Goal: Transaction & Acquisition: Book appointment/travel/reservation

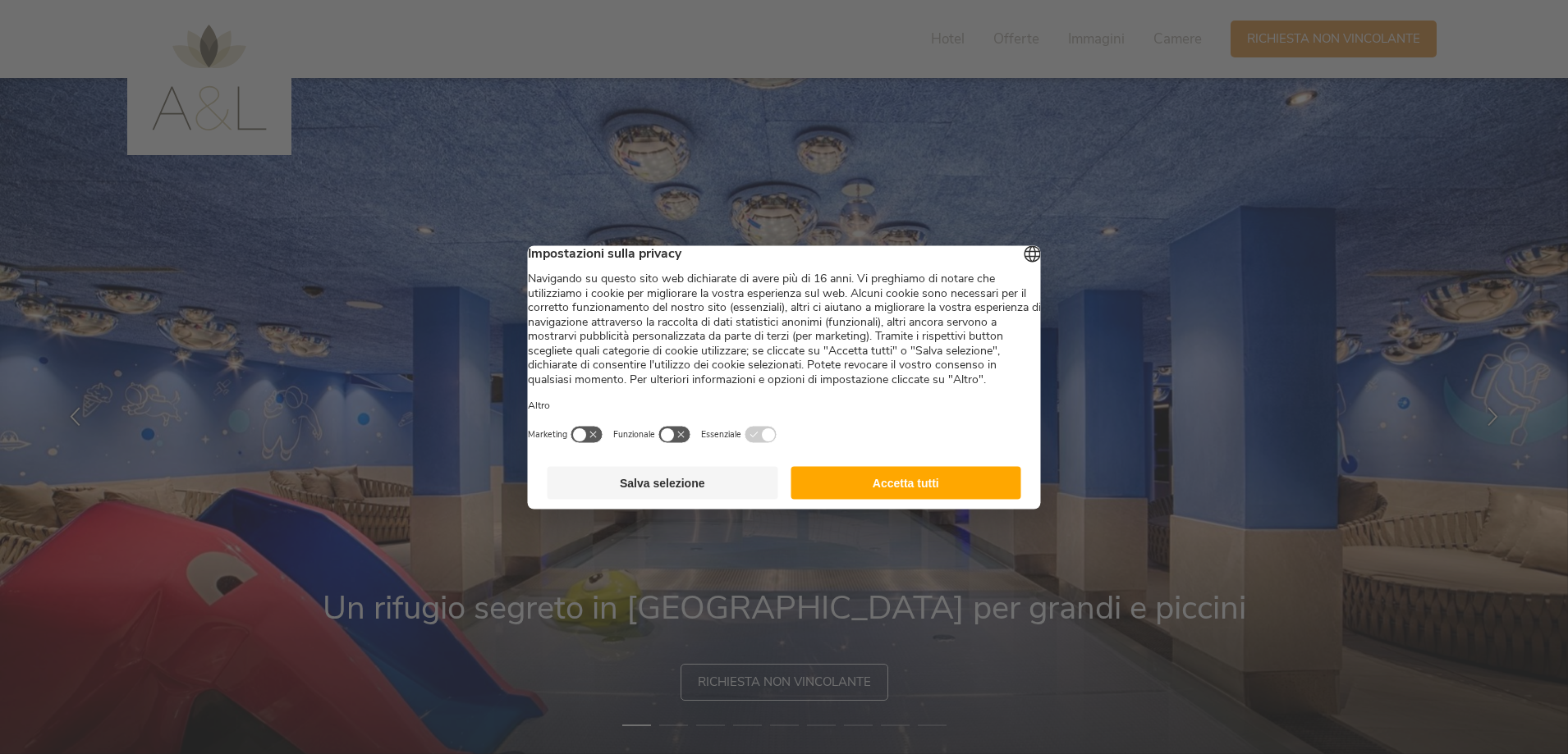
click at [914, 498] on button "Accetta tutti" at bounding box center [906, 482] width 230 height 33
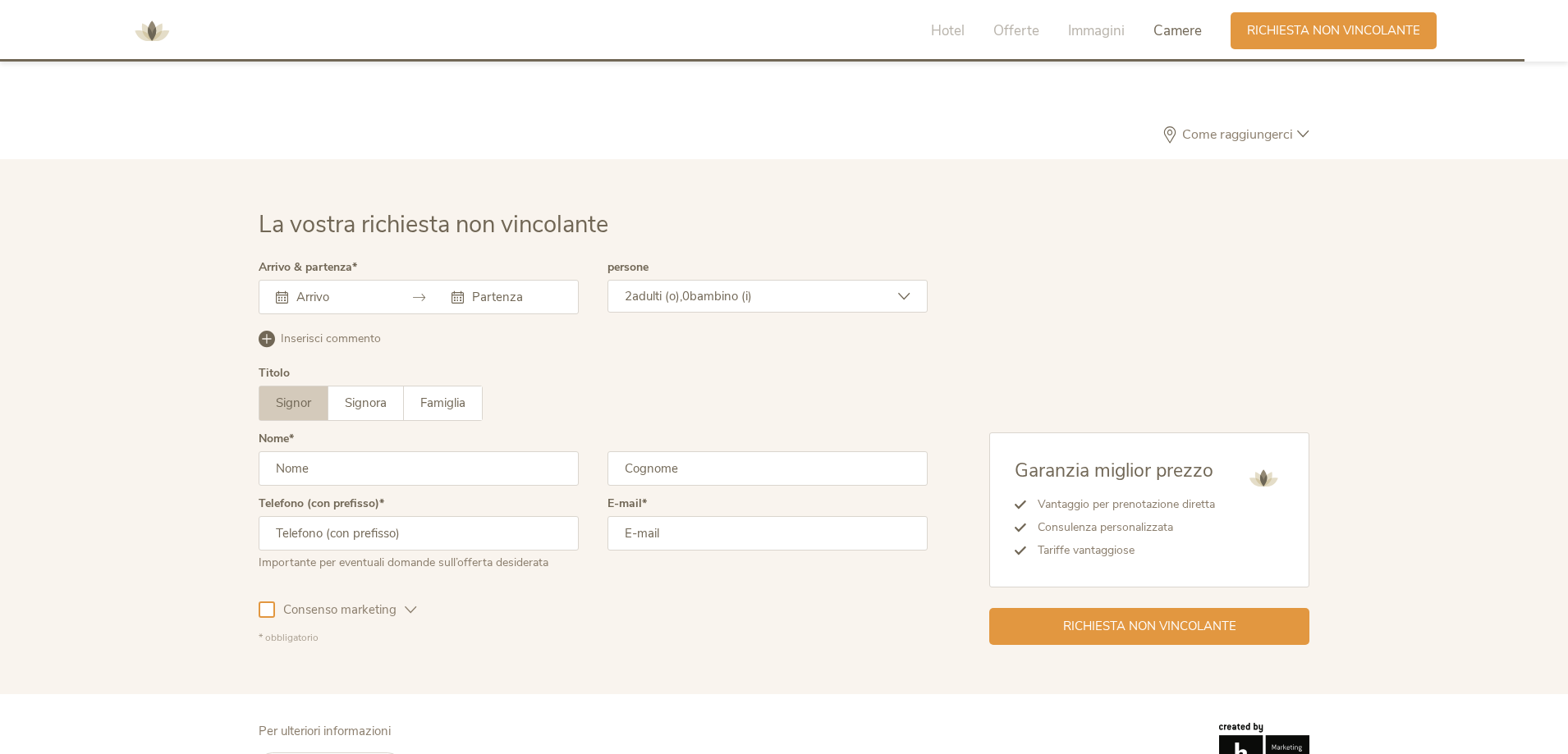
scroll to position [4805, 0]
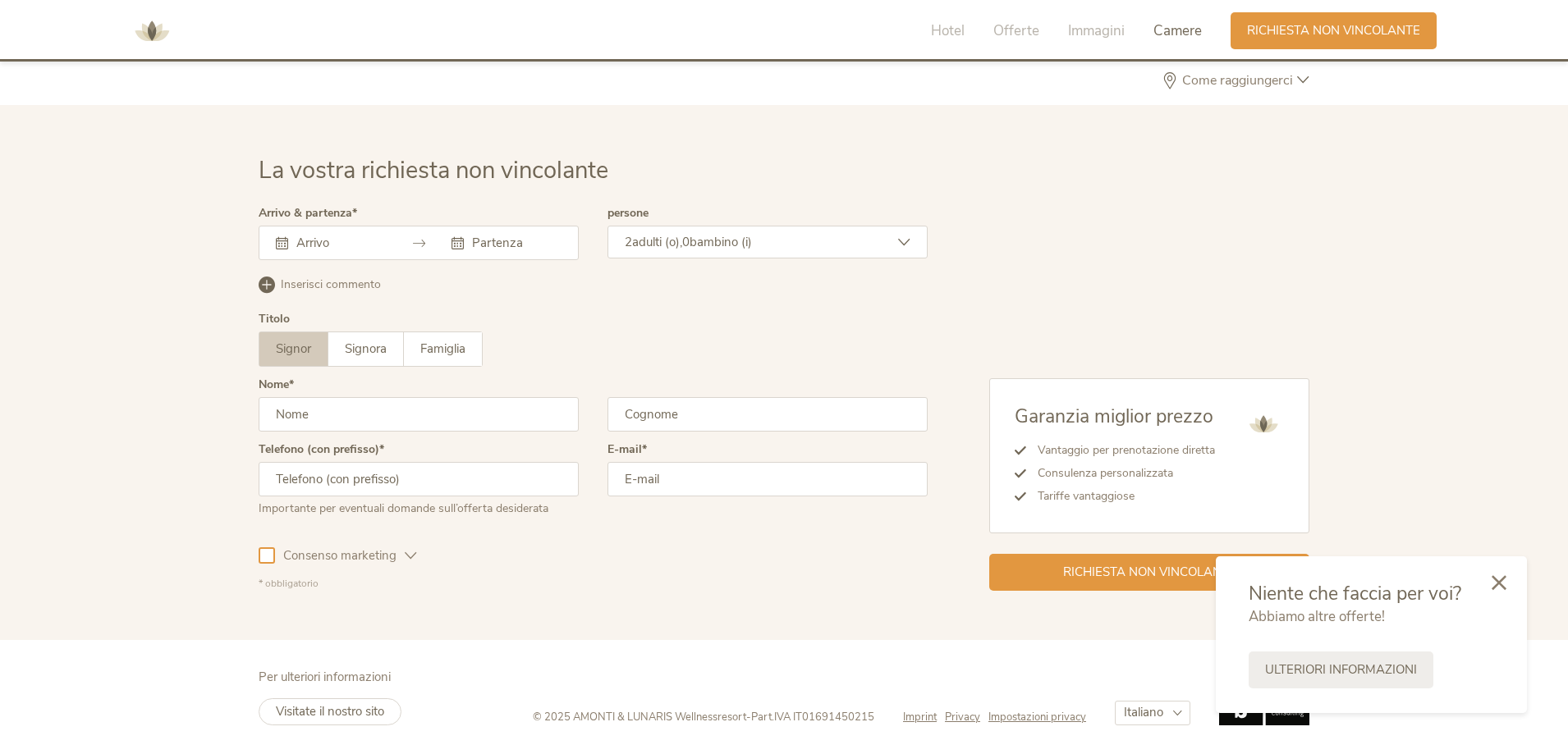
click at [1499, 584] on icon at bounding box center [1499, 582] width 14 height 14
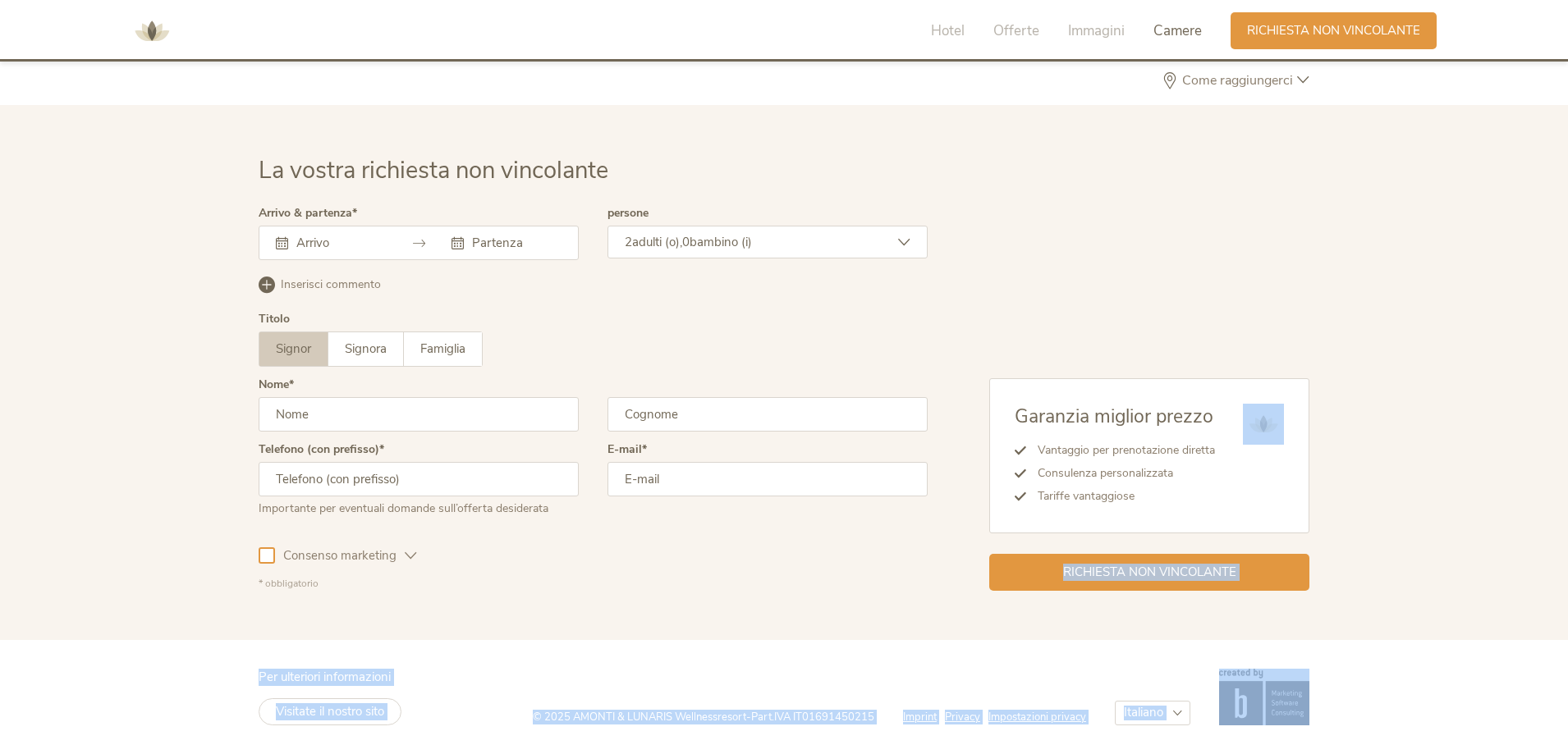
drag, startPoint x: 1567, startPoint y: 663, endPoint x: 1575, endPoint y: 323, distance: 340.1
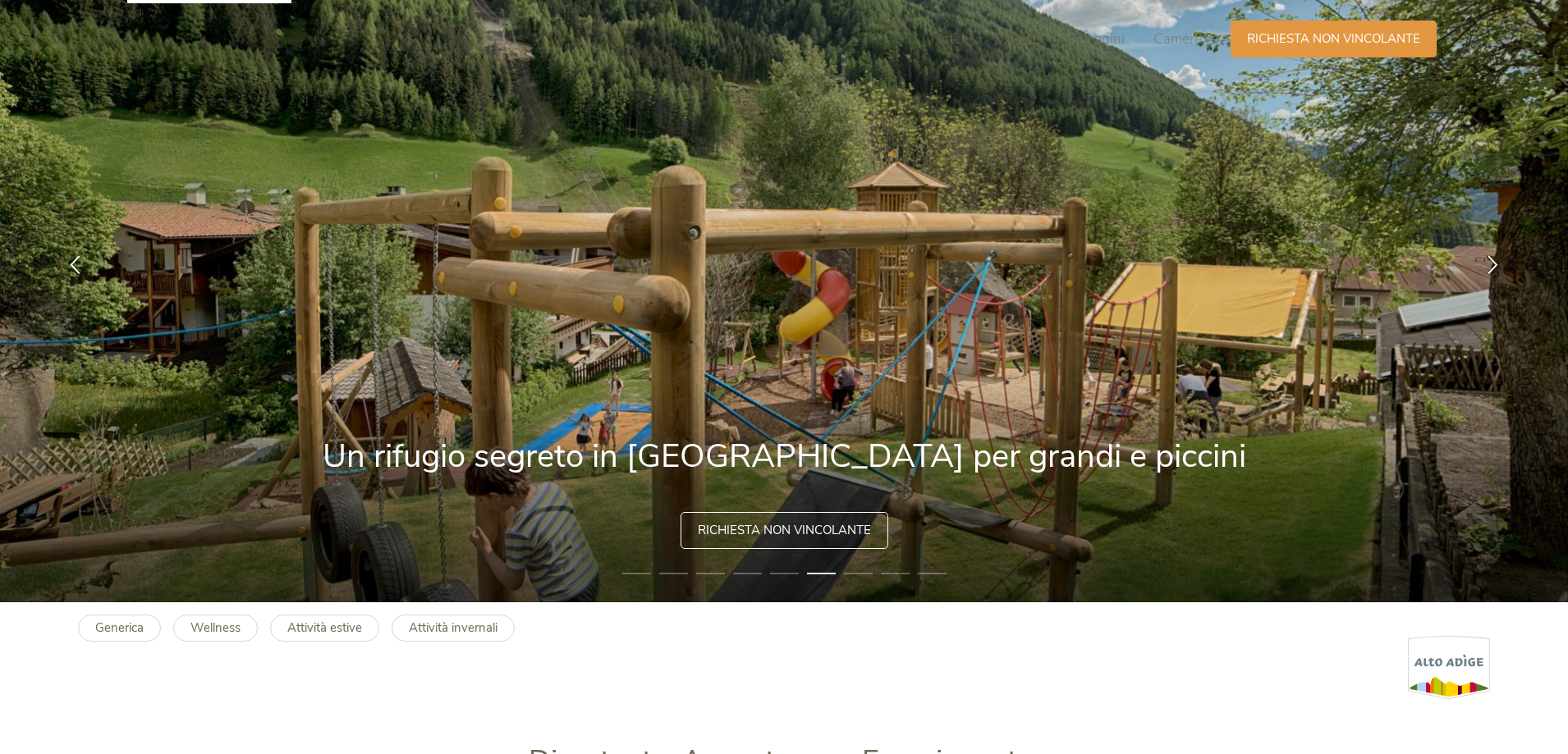
scroll to position [0, 0]
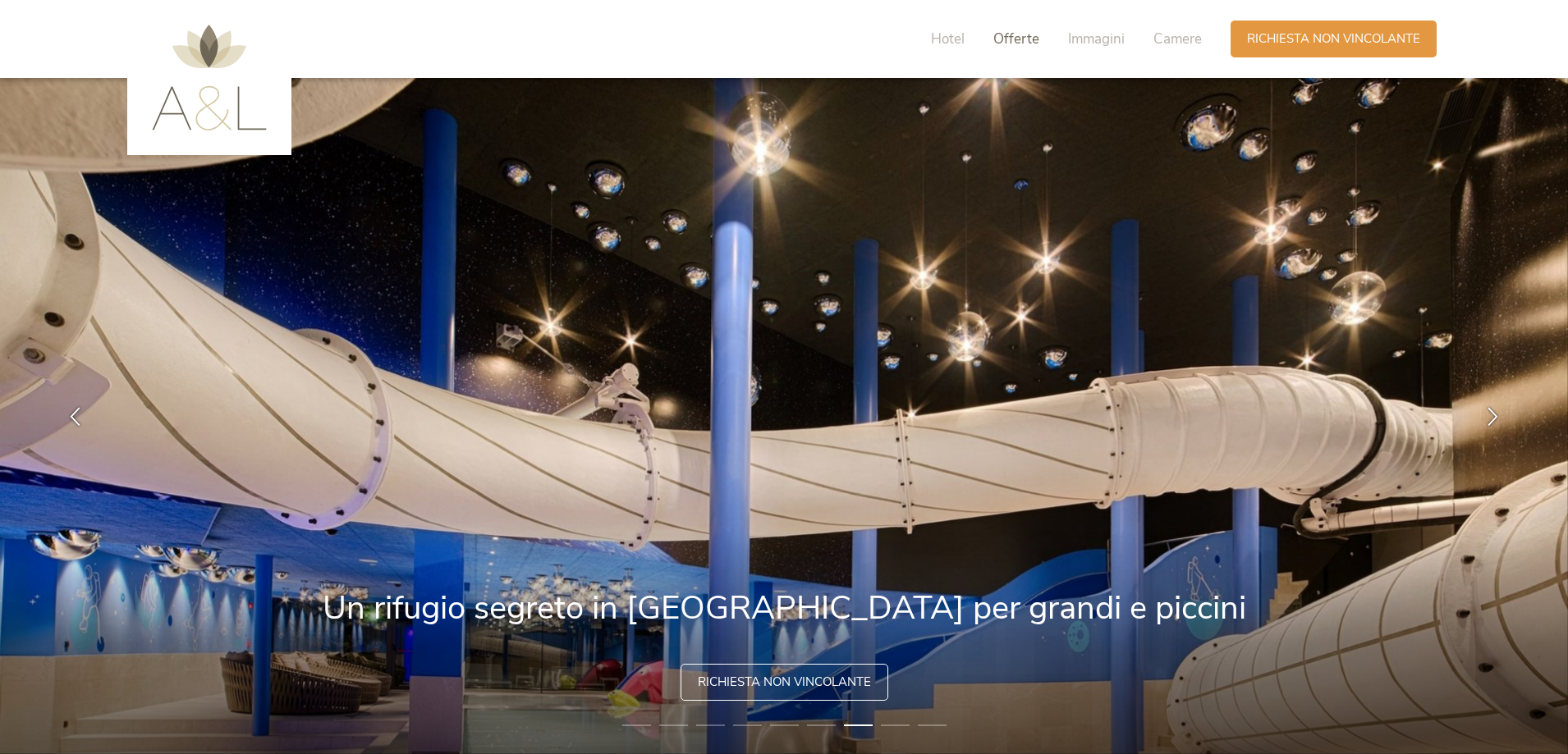
click at [1035, 37] on span "Offerte" at bounding box center [1016, 39] width 46 height 19
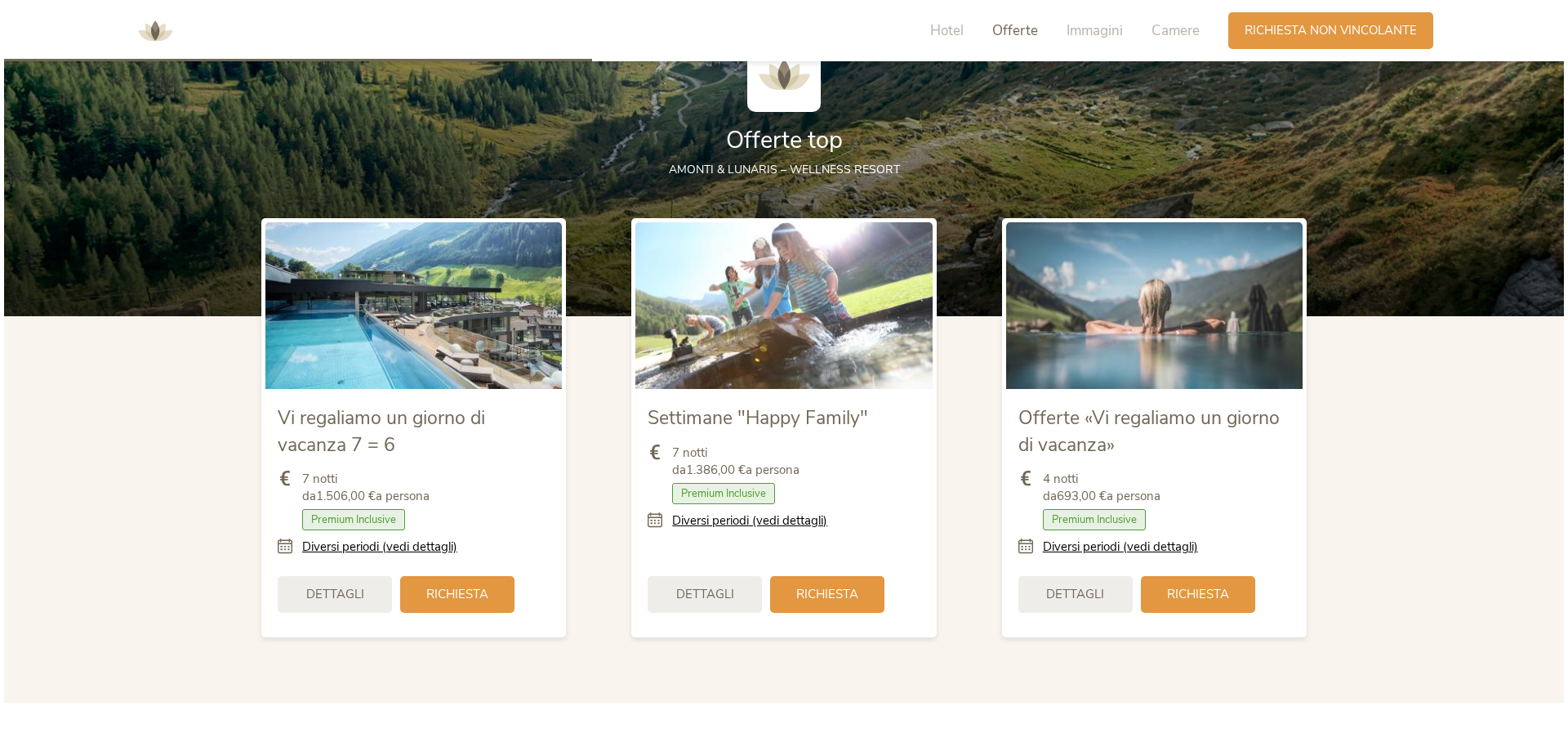
scroll to position [1941, 0]
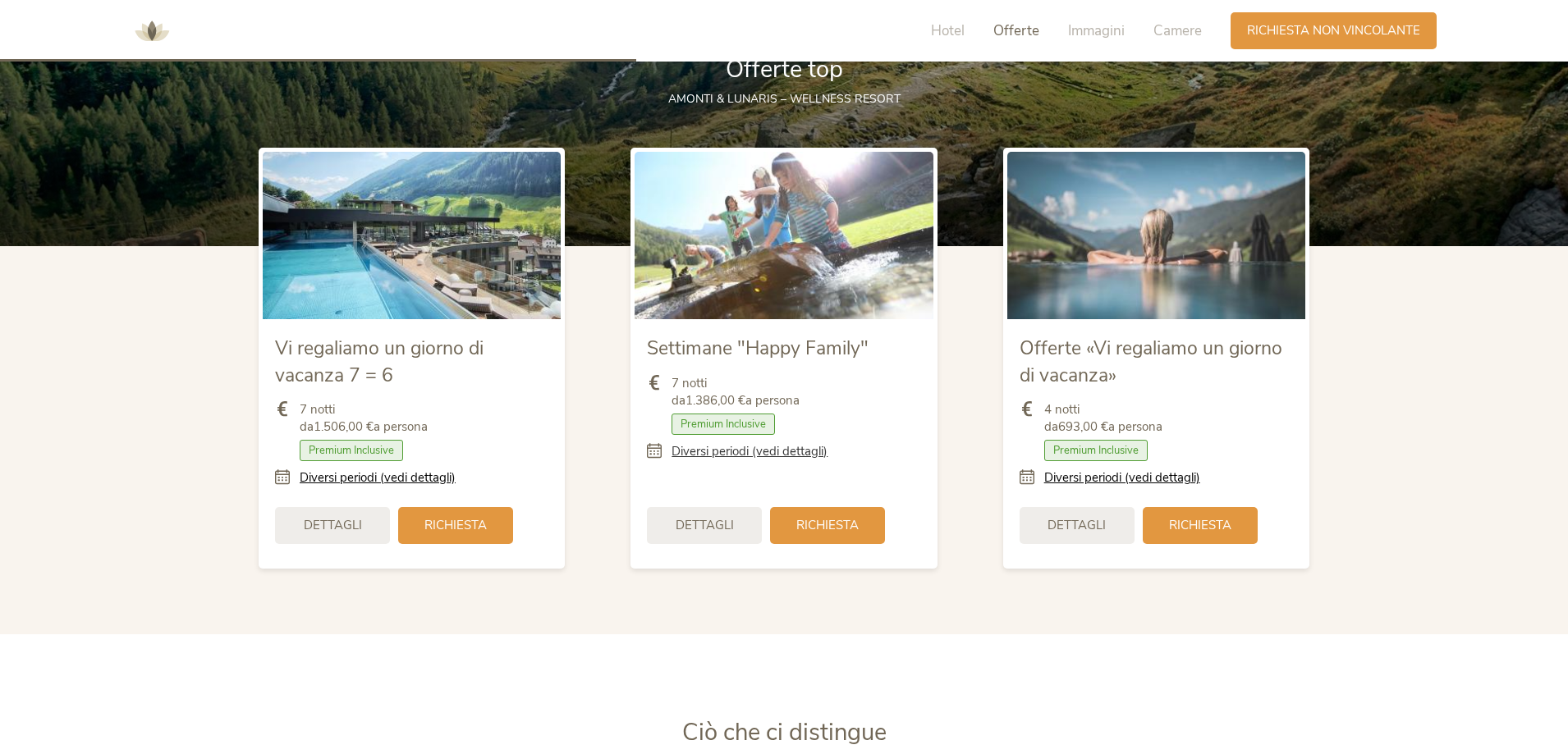
click at [737, 449] on link "Diversi periodi (vedi dettagli)" at bounding box center [749, 452] width 156 height 17
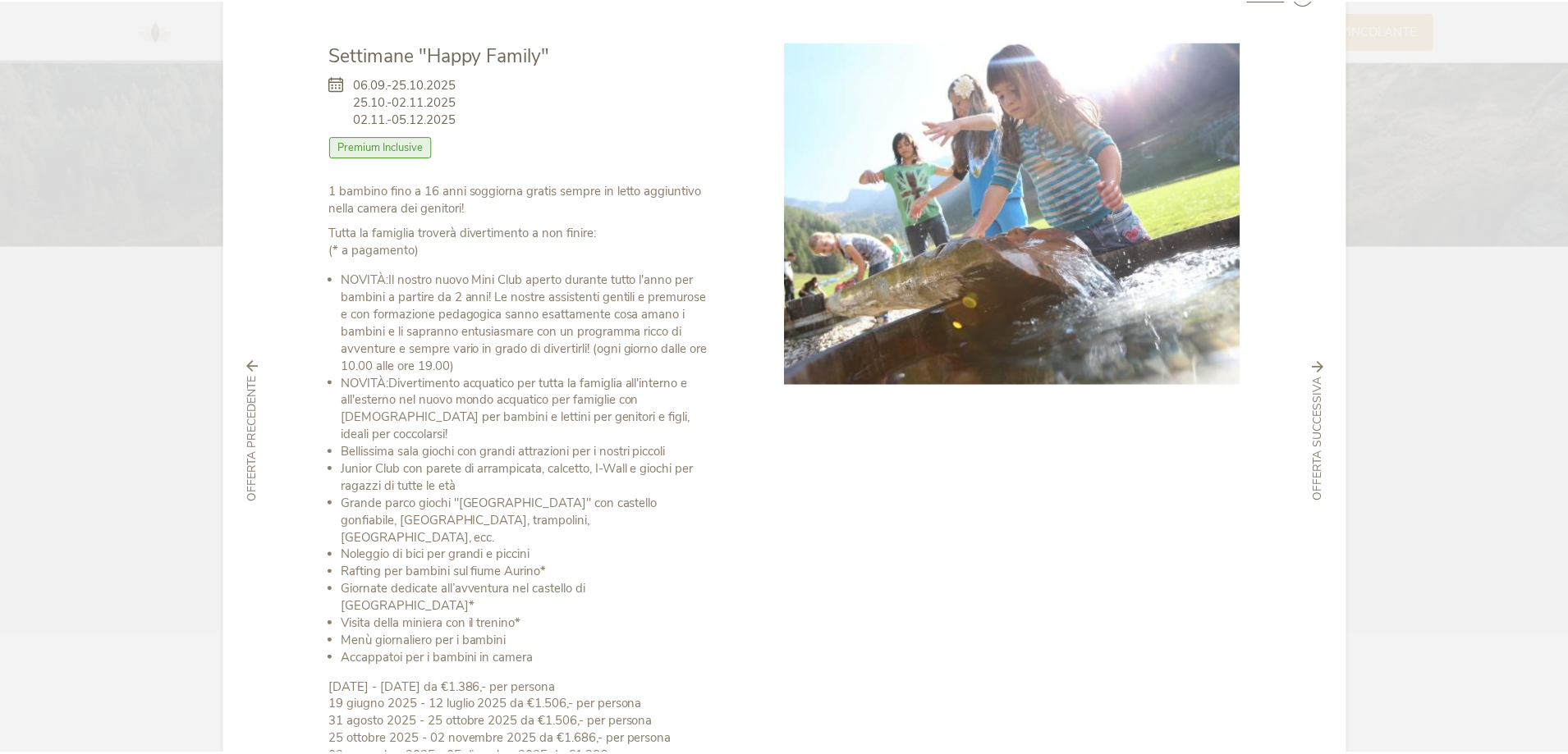
scroll to position [0, 0]
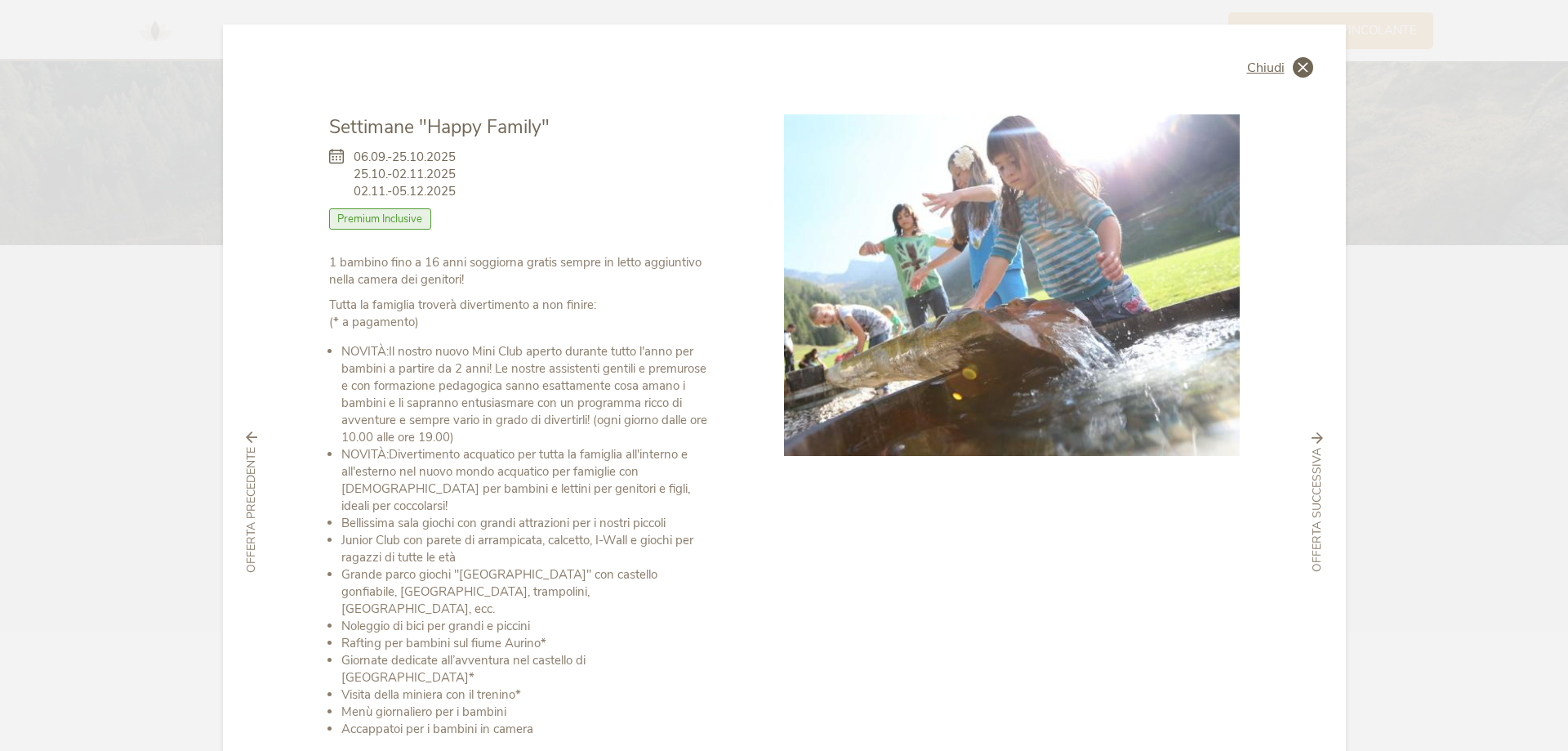
click at [1300, 64] on icon at bounding box center [1303, 67] width 20 height 20
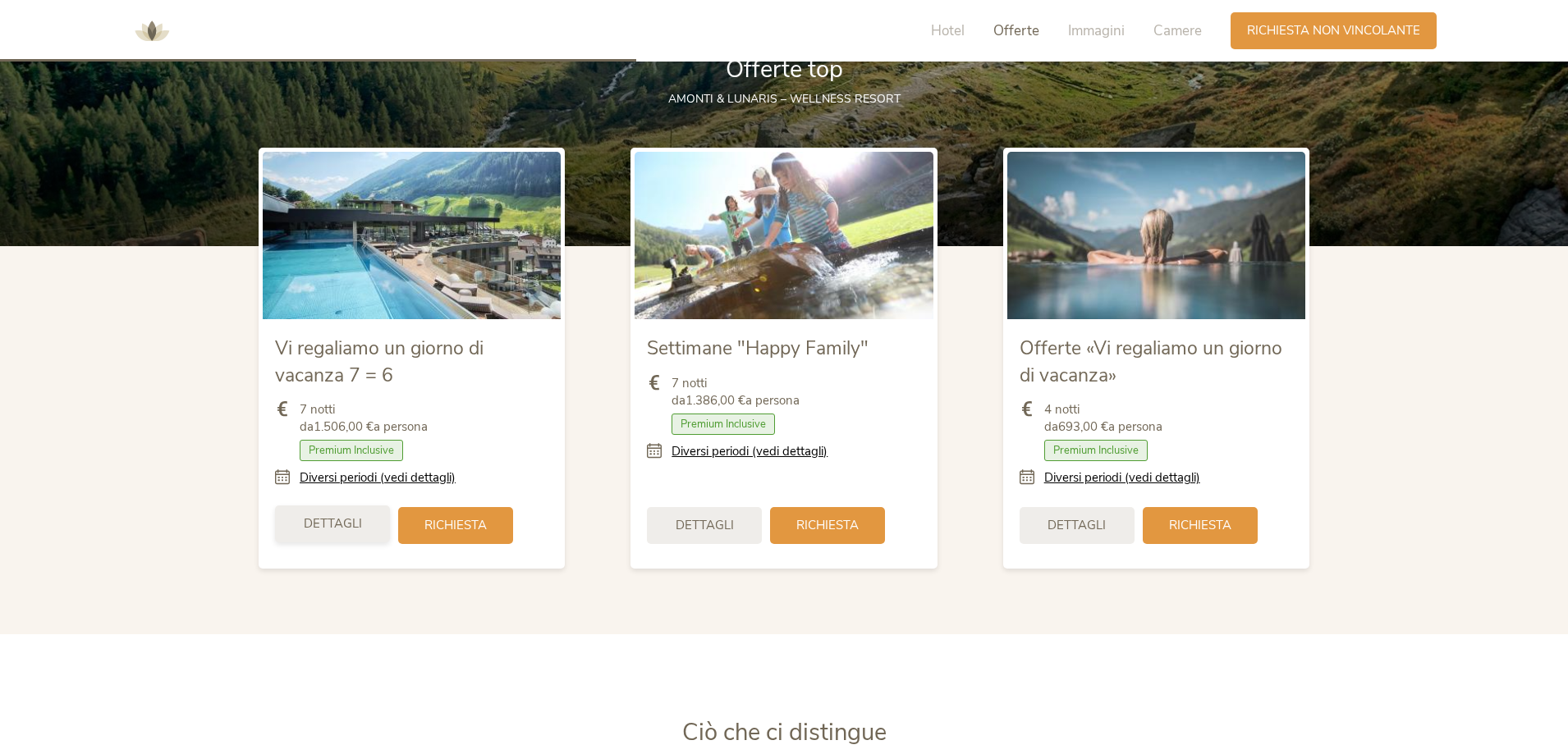
click at [333, 520] on span "Dettagli" at bounding box center [333, 524] width 58 height 17
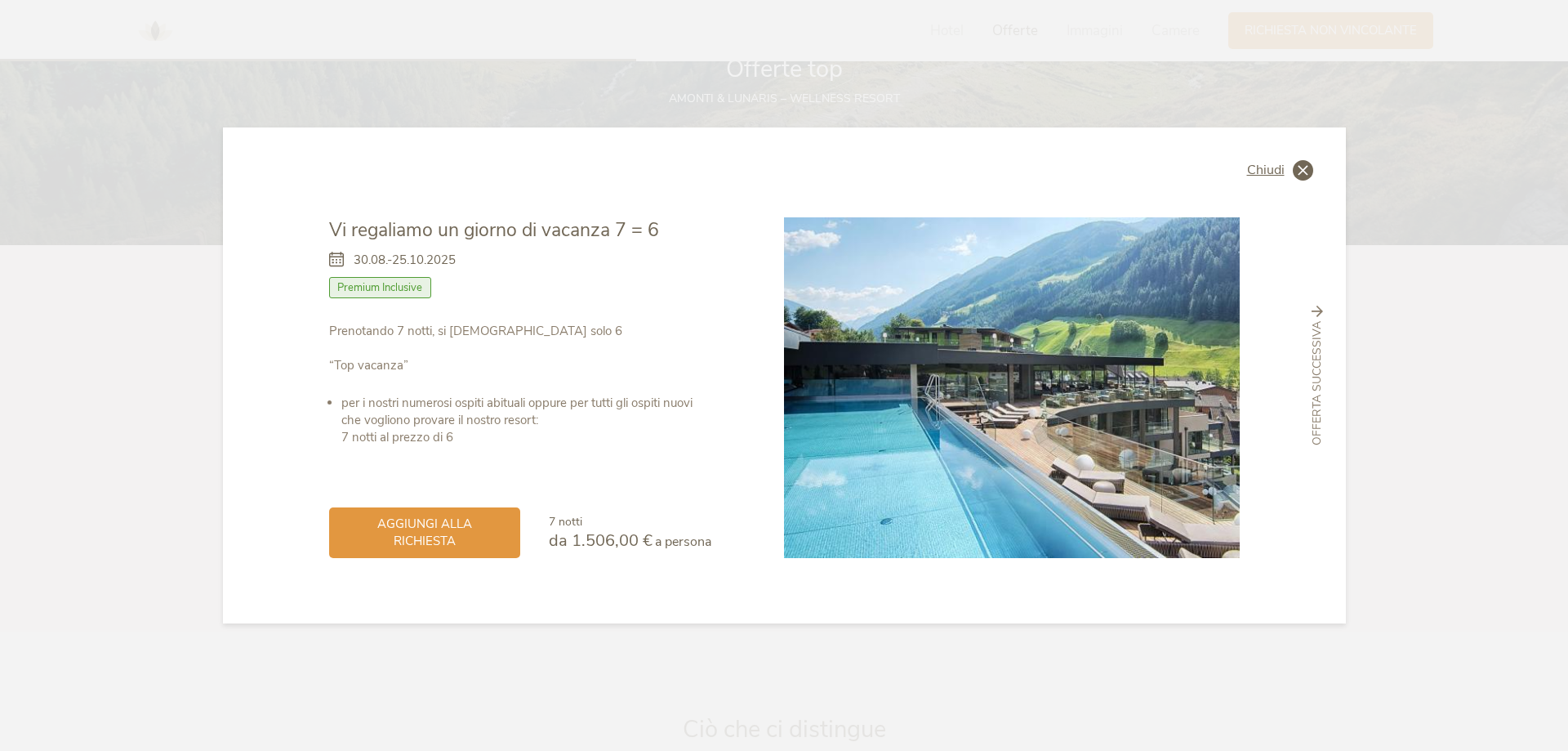
click at [1308, 169] on icon at bounding box center [1303, 170] width 20 height 20
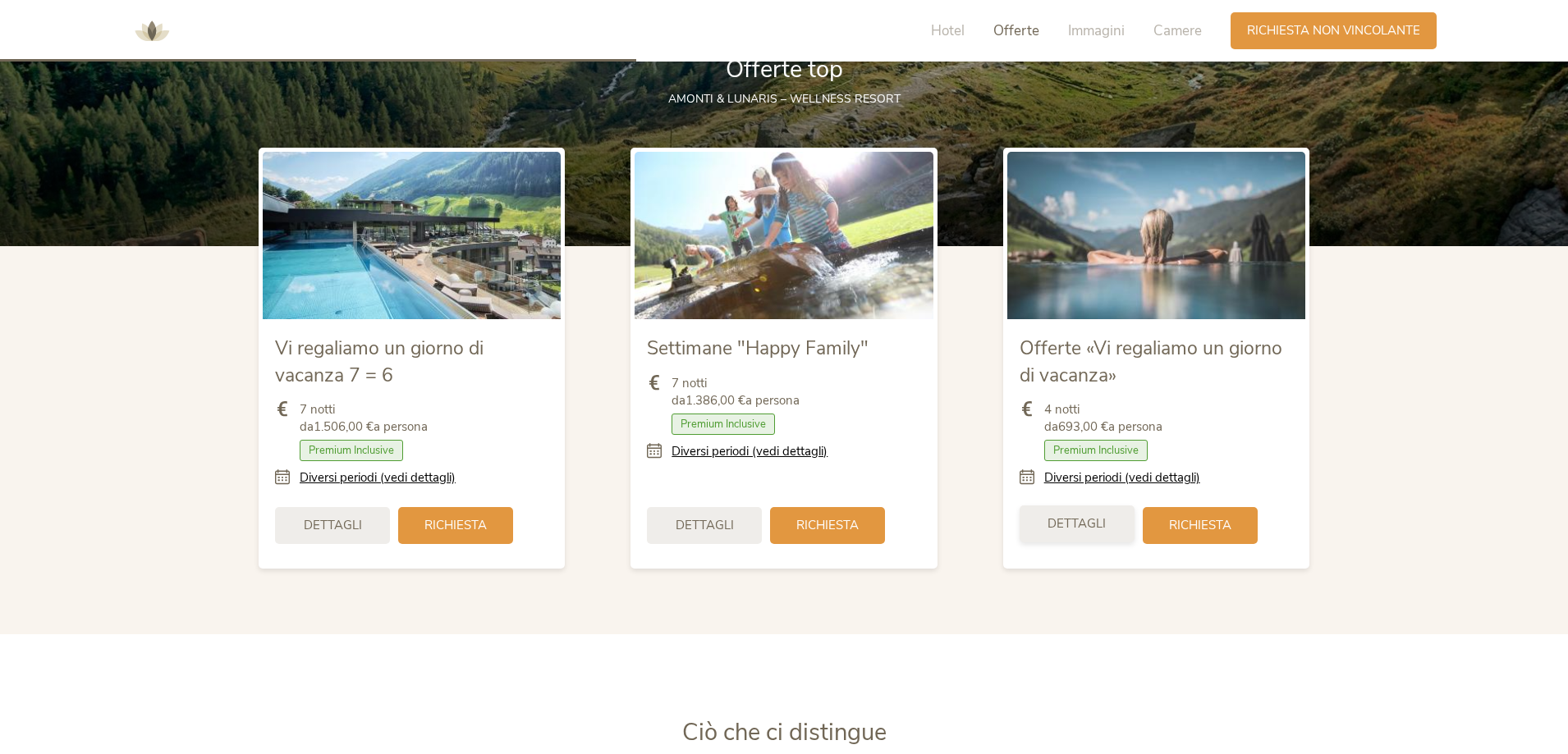
click at [1087, 526] on span "Dettagli" at bounding box center [1076, 524] width 58 height 17
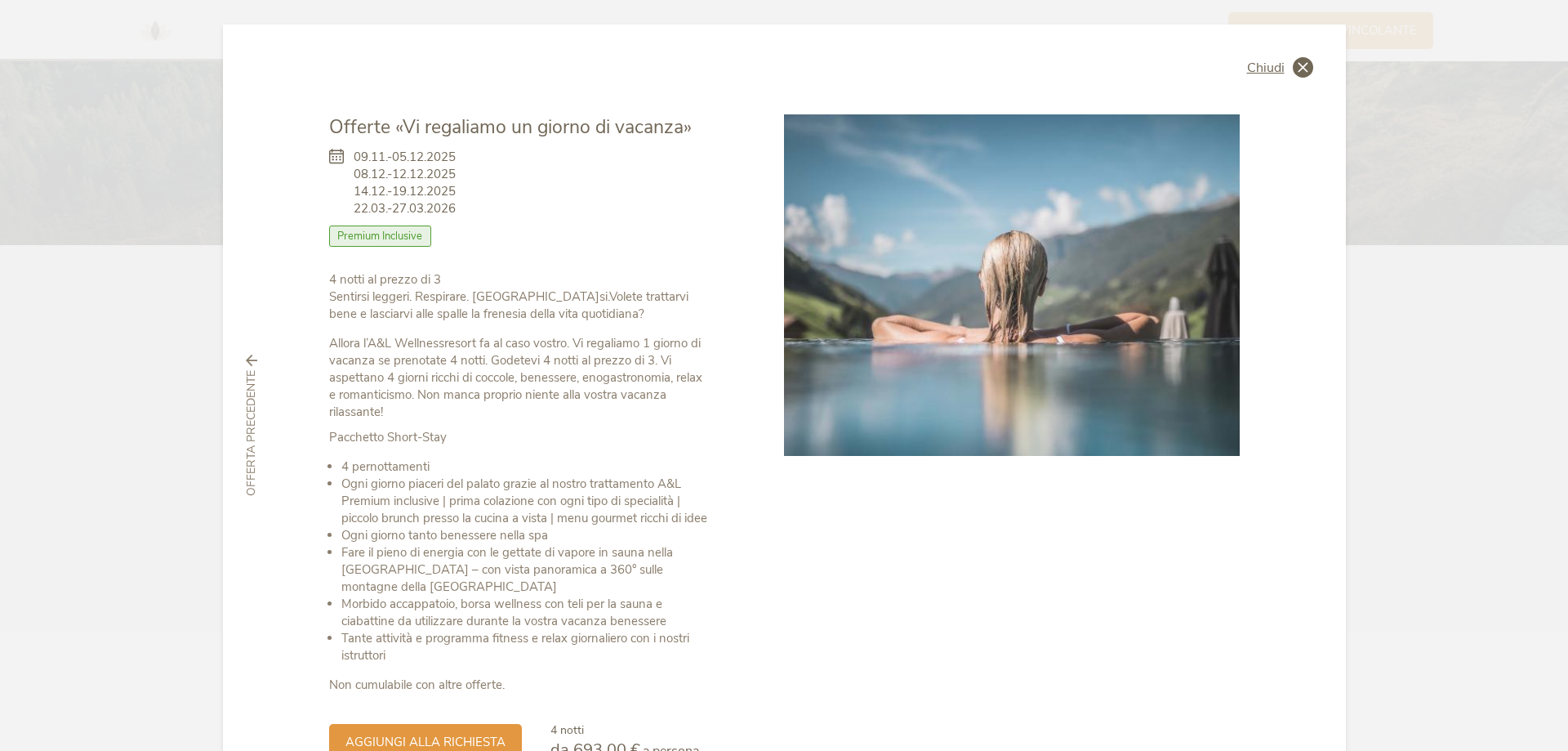
click at [1303, 67] on icon at bounding box center [1303, 67] width 20 height 20
